Goal: Book appointment/travel/reservation

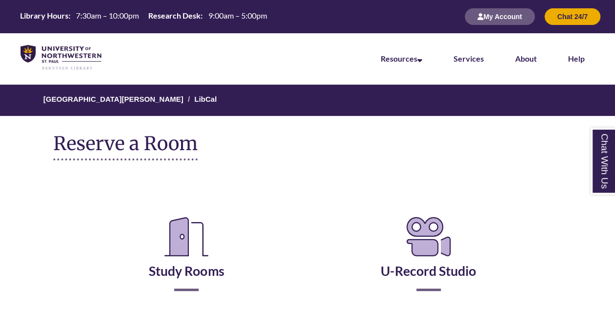
click at [217, 280] on h2 "Study Rooms" at bounding box center [186, 249] width 227 height 81
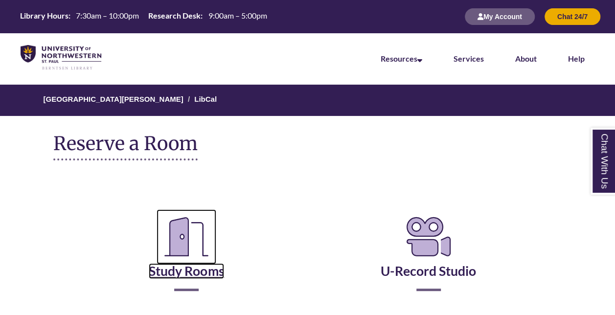
click at [215, 271] on link "Study Rooms" at bounding box center [186, 259] width 75 height 40
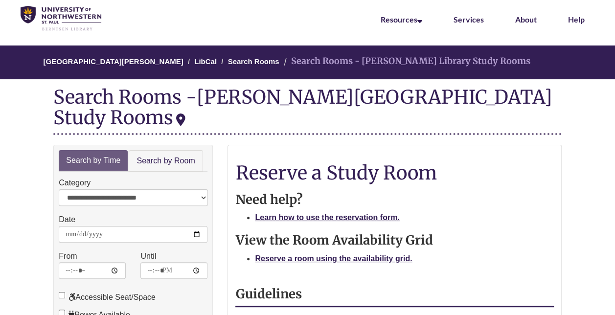
scroll to position [40, 0]
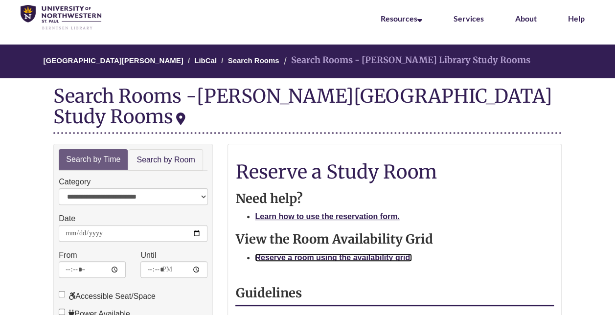
click at [308, 253] on strong "Reserve a room using the availability grid." at bounding box center [333, 257] width 157 height 8
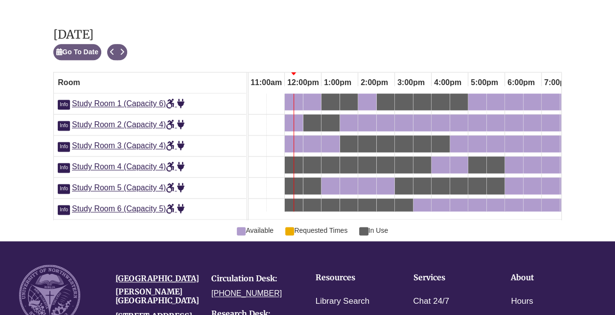
scroll to position [579, 0]
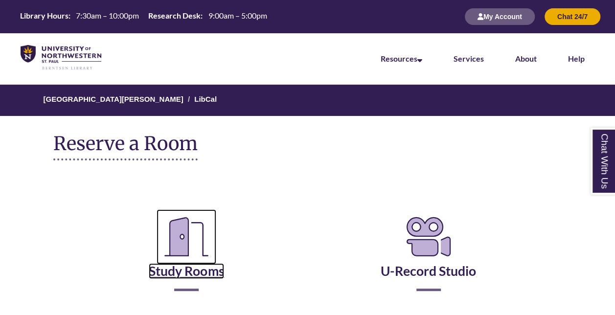
click at [206, 263] on icon "Reserve a Room" at bounding box center [186, 236] width 60 height 55
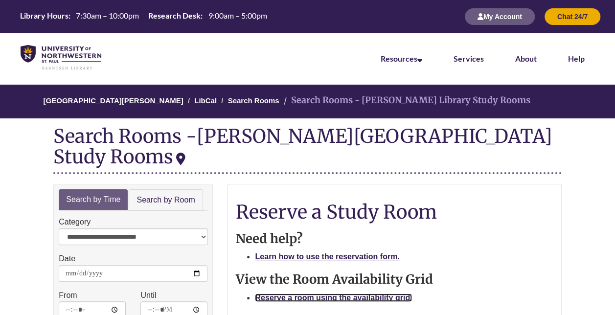
click at [293, 293] on strong "Reserve a room using the availability grid." at bounding box center [333, 297] width 157 height 8
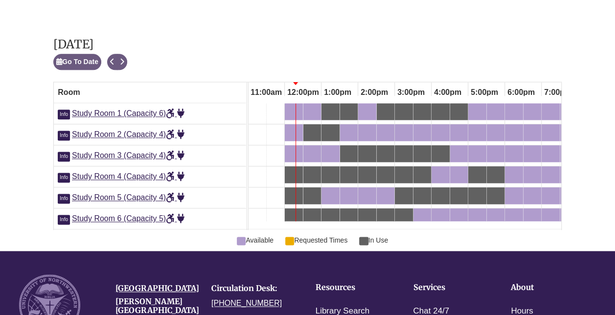
scroll to position [570, 0]
